Goal: Complete application form

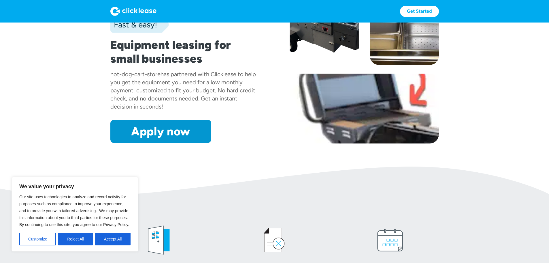
scroll to position [86, 0]
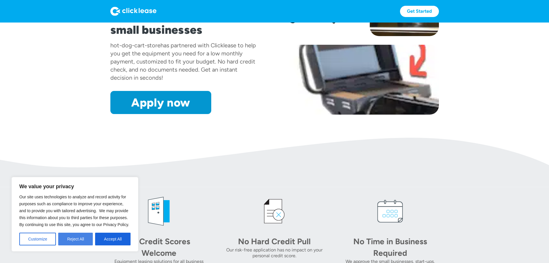
click at [81, 239] on button "Reject All" at bounding box center [75, 238] width 35 height 13
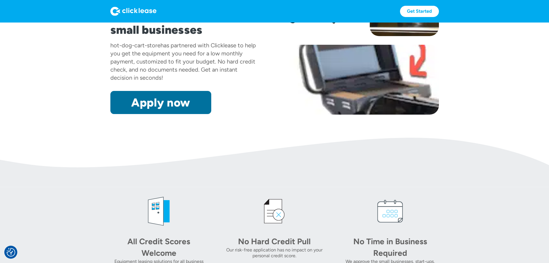
click at [146, 114] on link "Apply now" at bounding box center [160, 102] width 101 height 23
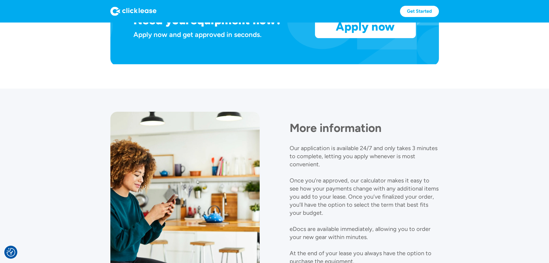
scroll to position [458, 0]
